Goal: Task Accomplishment & Management: Use online tool/utility

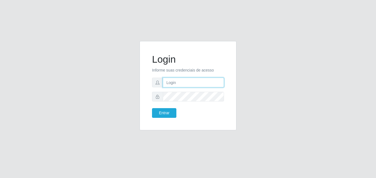
click at [179, 79] on input "text" at bounding box center [193, 83] width 61 height 10
click at [181, 82] on input "jo" at bounding box center [193, 83] width 61 height 10
click at [183, 84] on input "jo" at bounding box center [193, 83] width 61 height 10
click at [152, 108] on button "Entrar" at bounding box center [164, 113] width 24 height 10
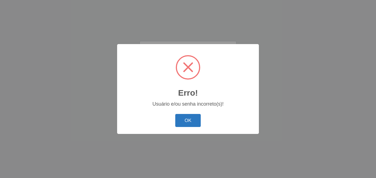
click at [186, 115] on button "OK" at bounding box center [188, 120] width 26 height 13
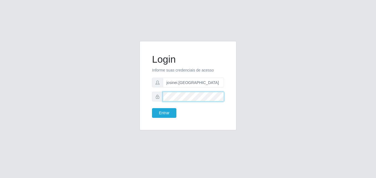
click at [152, 108] on button "Entrar" at bounding box center [164, 113] width 24 height 10
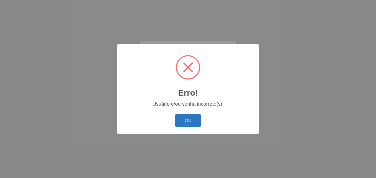
click at [195, 119] on button "OK" at bounding box center [188, 120] width 26 height 13
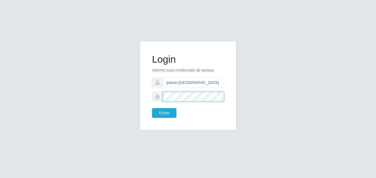
click at [152, 108] on button "Entrar" at bounding box center [164, 113] width 24 height 10
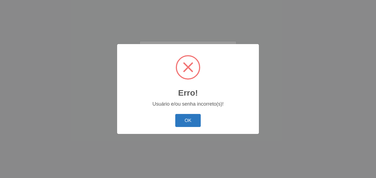
click at [185, 119] on button "OK" at bounding box center [188, 120] width 26 height 13
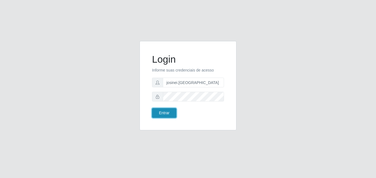
click at [172, 111] on button "Entrar" at bounding box center [164, 113] width 24 height 10
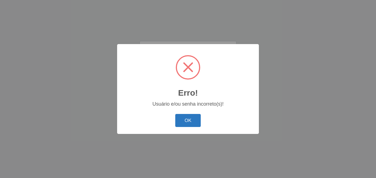
click at [189, 123] on button "OK" at bounding box center [188, 120] width 26 height 13
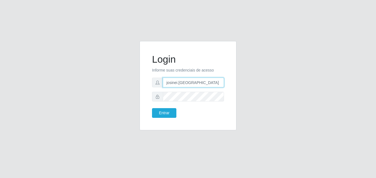
click at [191, 85] on input "josinei.[GEOGRAPHIC_DATA]" at bounding box center [193, 83] width 61 height 10
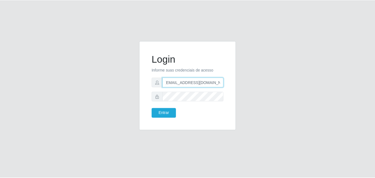
scroll to position [0, 4]
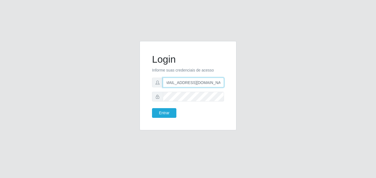
type input "[EMAIL_ADDRESS][DOMAIN_NAME]"
click at [152, 108] on button "Entrar" at bounding box center [164, 113] width 24 height 10
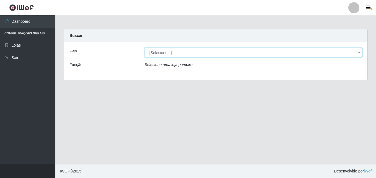
click at [360, 50] on select "[Selecione...] Extrabom - Loja 01 Centro de Distribuição" at bounding box center [253, 53] width 217 height 10
select select "435"
click at [145, 48] on select "[Selecione...] Extrabom - Loja 01 Centro de Distribuição" at bounding box center [253, 53] width 217 height 10
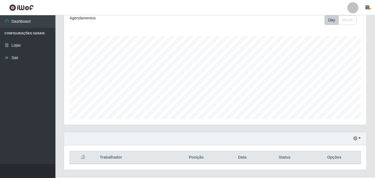
scroll to position [81, 0]
